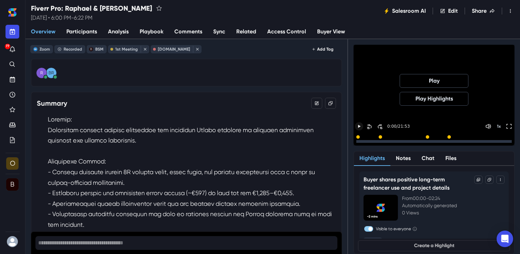
click at [358, 126] on icon "Play" at bounding box center [359, 126] width 3 height 3
click at [486, 138] on icon "Mute" at bounding box center [488, 141] width 6 height 6
click at [357, 138] on icon "Pause" at bounding box center [359, 141] width 6 height 6
click at [360, 126] on icon "Play" at bounding box center [359, 126] width 3 height 3
click at [360, 138] on icon "Pause" at bounding box center [359, 141] width 6 height 6
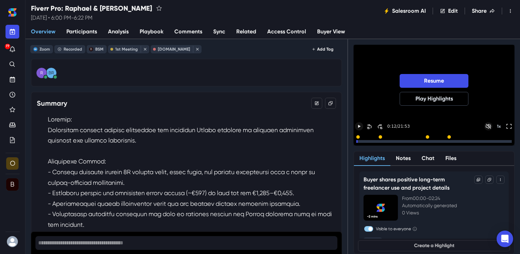
click at [359, 127] on icon "Play" at bounding box center [359, 126] width 6 height 6
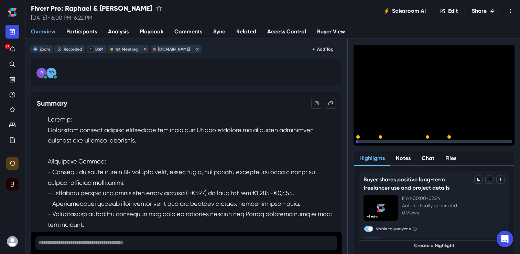
click at [359, 138] on icon "Pause" at bounding box center [359, 141] width 6 height 6
click at [359, 126] on icon "Play" at bounding box center [359, 126] width 3 height 3
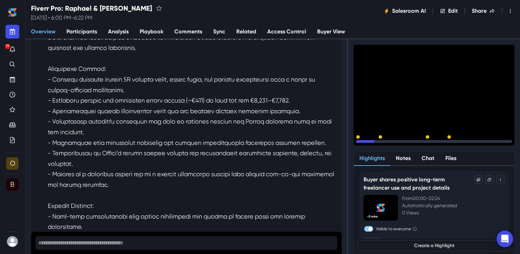
scroll to position [92, 0]
click at [500, 139] on p "1 x" at bounding box center [499, 141] width 4 height 5
click at [500, 139] on p "1.2 x" at bounding box center [498, 141] width 7 height 5
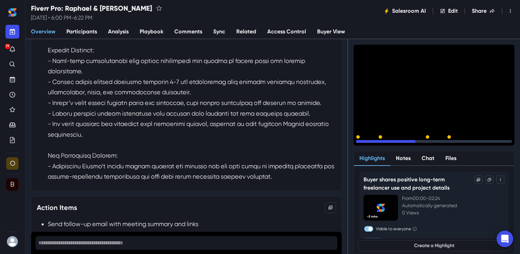
scroll to position [248, 0]
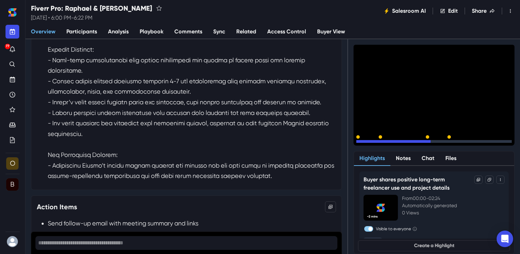
click at [112, 29] on span "Analysis" at bounding box center [118, 31] width 21 height 8
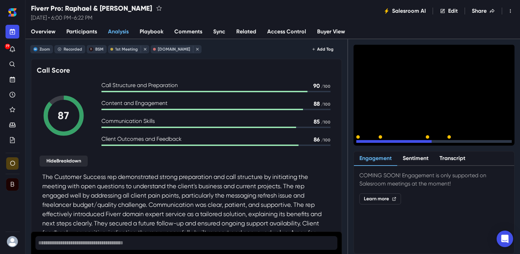
click at [184, 31] on link "Comments" at bounding box center [188, 32] width 39 height 14
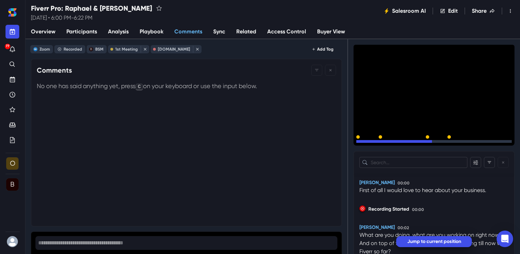
click at [147, 31] on span "Playbook" at bounding box center [152, 31] width 24 height 8
select select "a86aeab8-3f54-4261-a1b3-6a252da1b61c"
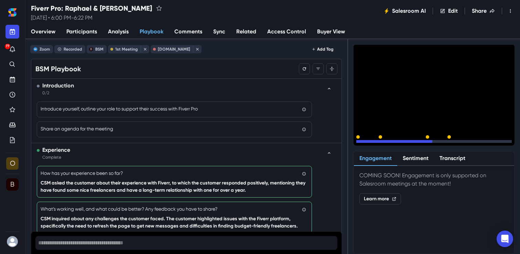
click at [85, 31] on span "Participants" at bounding box center [81, 31] width 31 height 8
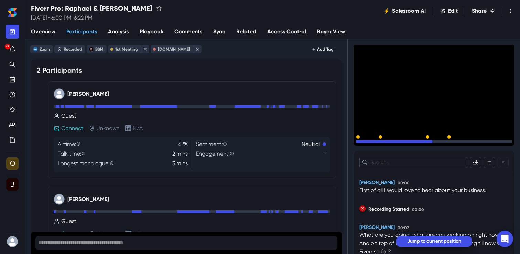
click at [46, 31] on span "Overview" at bounding box center [43, 31] width 24 height 8
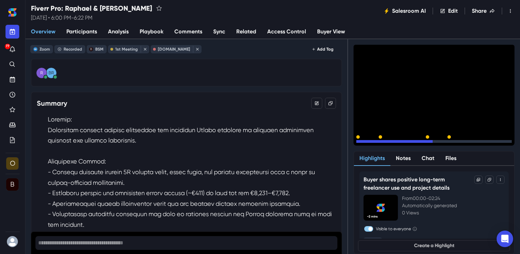
click at [88, 28] on span "Participants" at bounding box center [81, 31] width 31 height 8
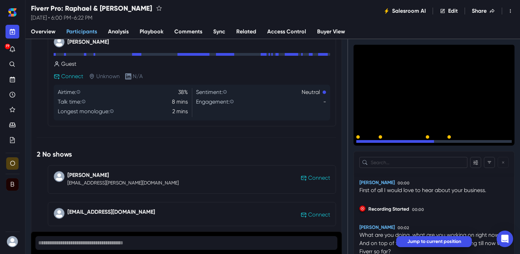
scroll to position [168, 0]
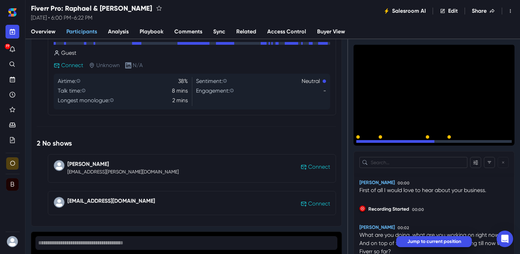
click at [53, 30] on span "Overview" at bounding box center [43, 31] width 24 height 8
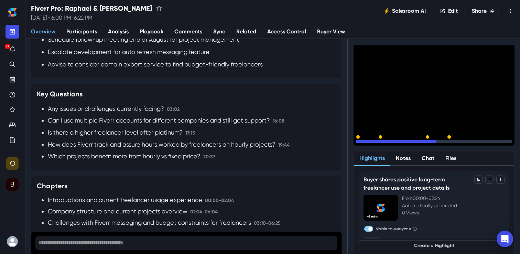
scroll to position [449, 0]
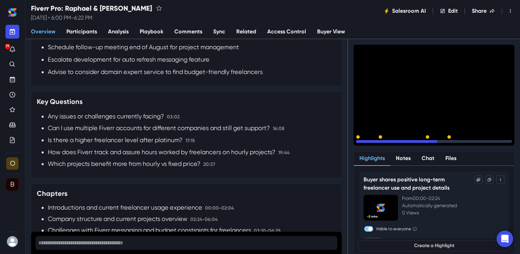
click at [119, 32] on span "Analysis" at bounding box center [118, 31] width 21 height 8
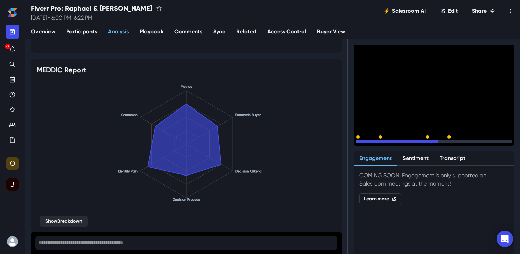
scroll to position [605, 0]
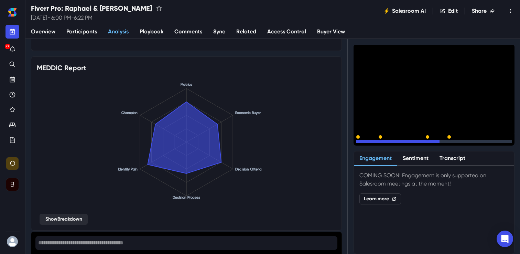
click at [43, 33] on span "Overview" at bounding box center [43, 31] width 24 height 8
